Goal: Transaction & Acquisition: Purchase product/service

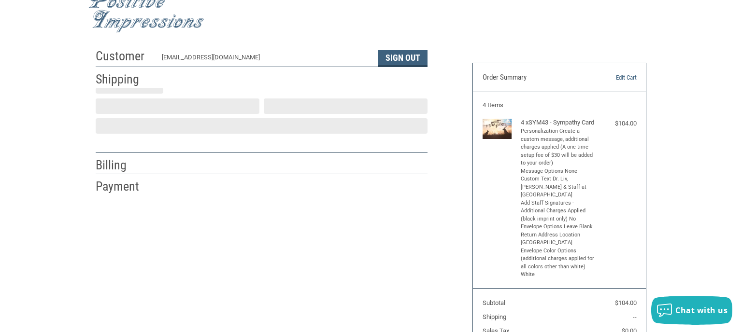
scroll to position [21, 0]
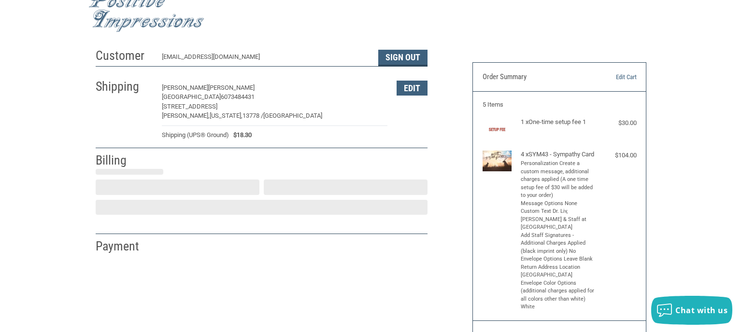
select select "US"
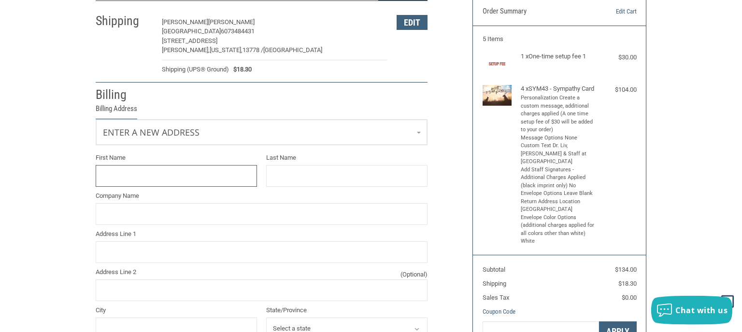
scroll to position [103, 0]
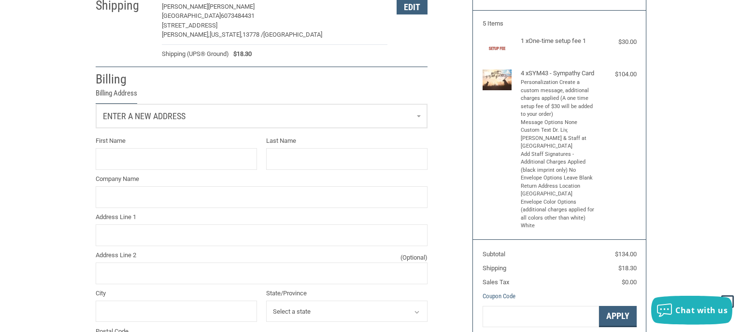
click at [212, 123] on link "Enter a new address" at bounding box center [261, 116] width 331 height 24
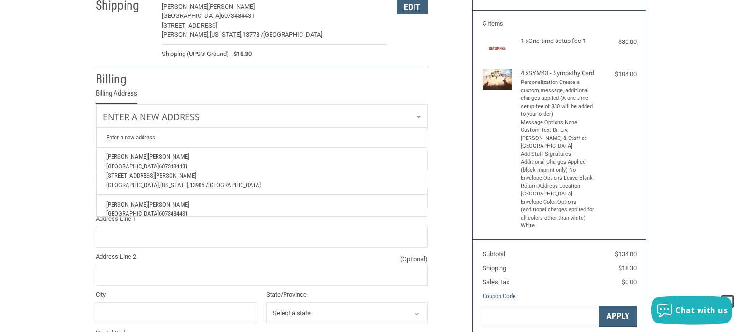
click at [195, 172] on p "[STREET_ADDRESS][PERSON_NAME]" at bounding box center [261, 176] width 311 height 10
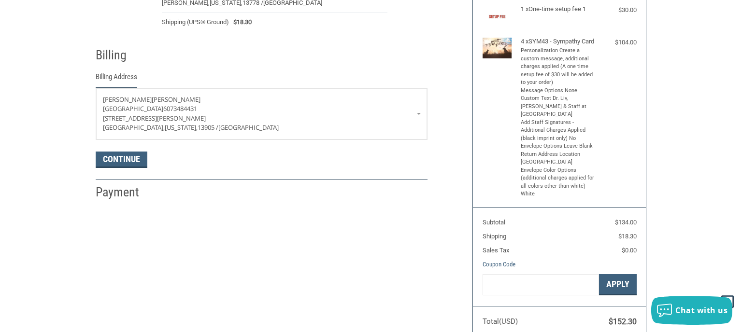
scroll to position [154, 0]
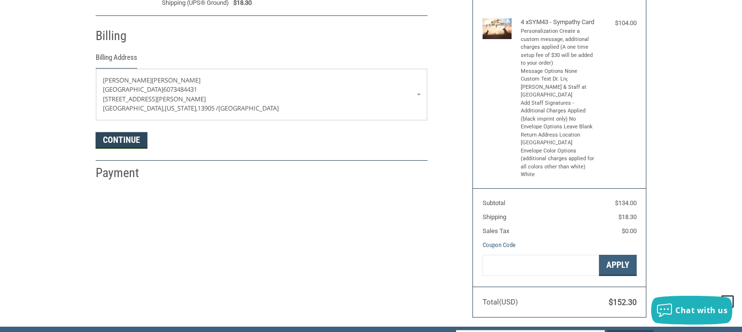
click at [127, 137] on button "Continue" at bounding box center [122, 140] width 52 height 16
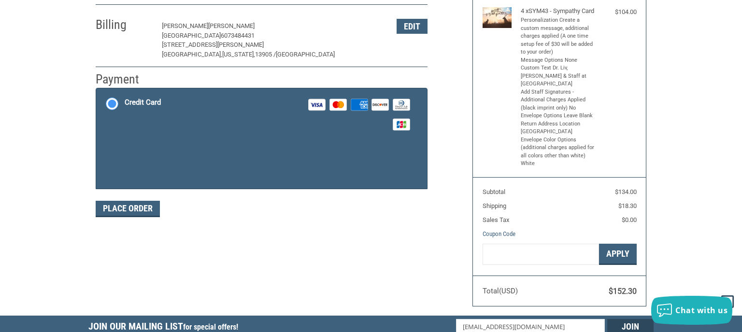
scroll to position [166, 0]
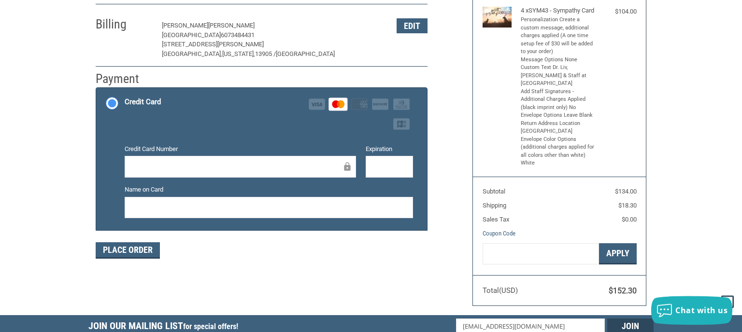
click at [289, 199] on div at bounding box center [269, 208] width 289 height 22
click at [132, 254] on button "Place Order" at bounding box center [128, 251] width 64 height 16
